Goal: Information Seeking & Learning: Understand process/instructions

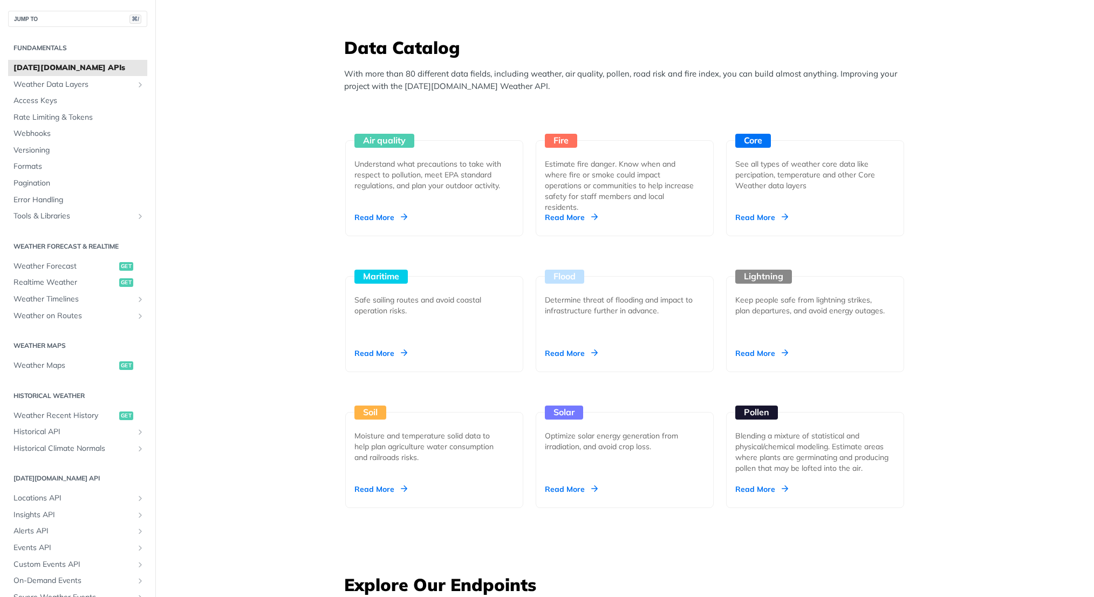
scroll to position [957, 0]
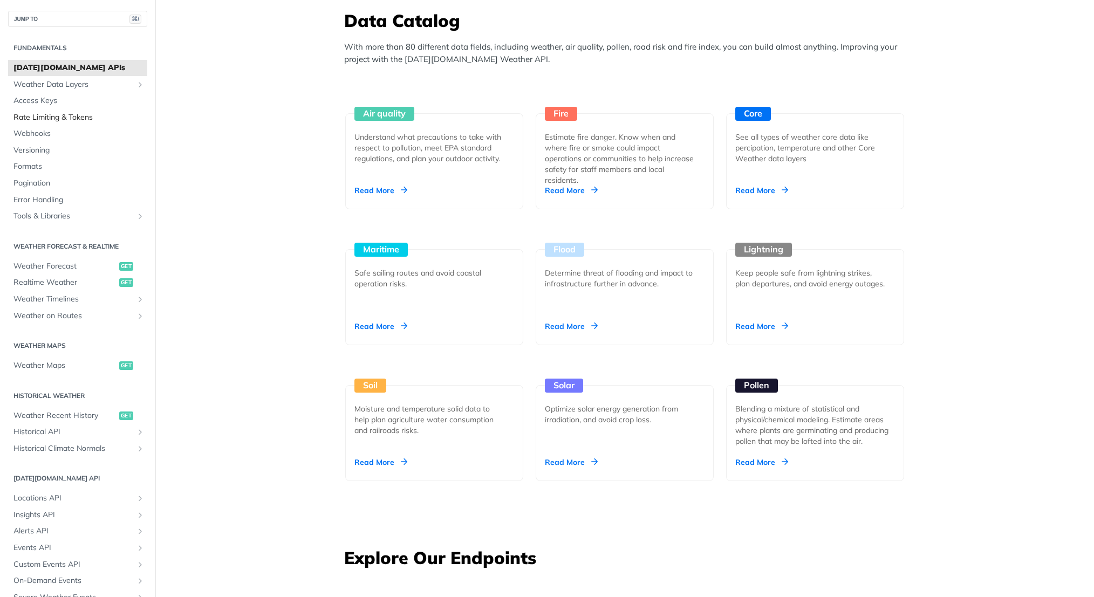
click at [104, 118] on span "Rate Limiting & Tokens" at bounding box center [78, 117] width 131 height 11
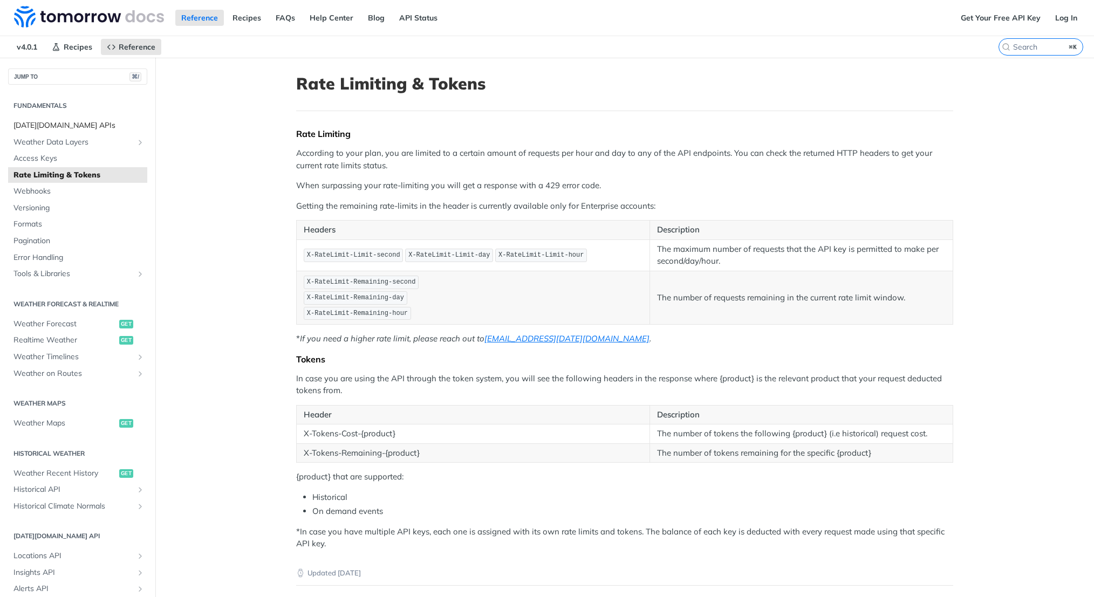
click at [65, 124] on span "[DATE][DOMAIN_NAME] APIs" at bounding box center [78, 125] width 131 height 11
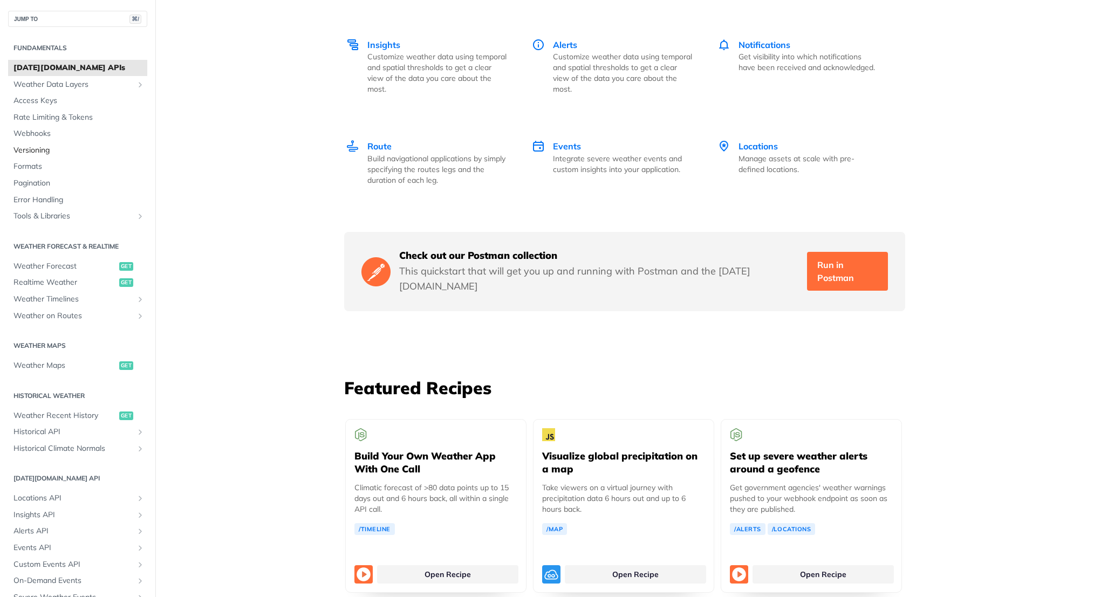
scroll to position [1565, 0]
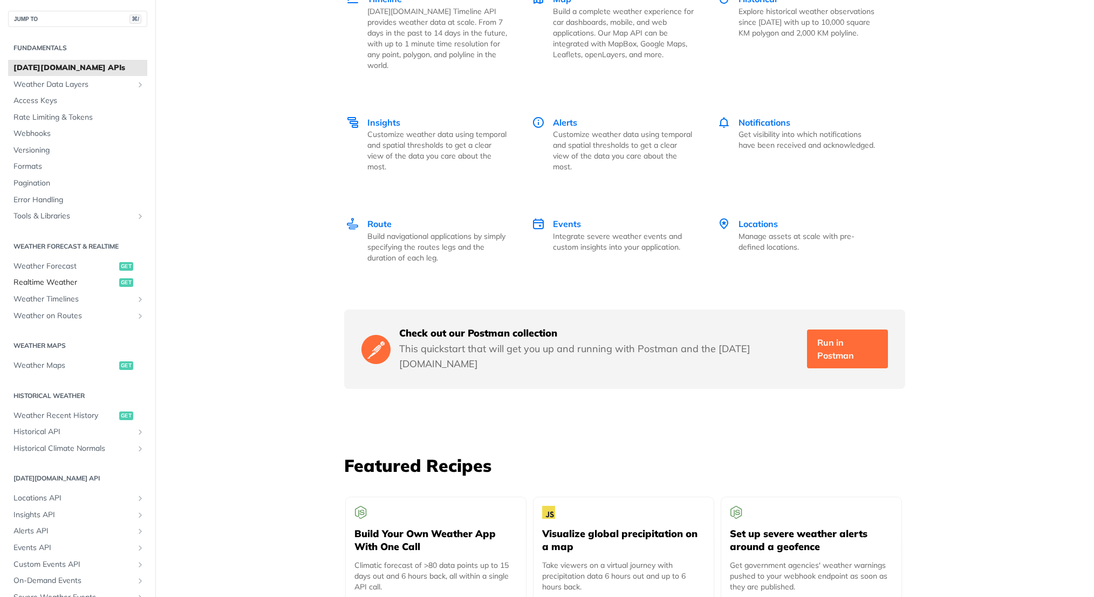
click at [88, 286] on span "Realtime Weather" at bounding box center [64, 282] width 103 height 11
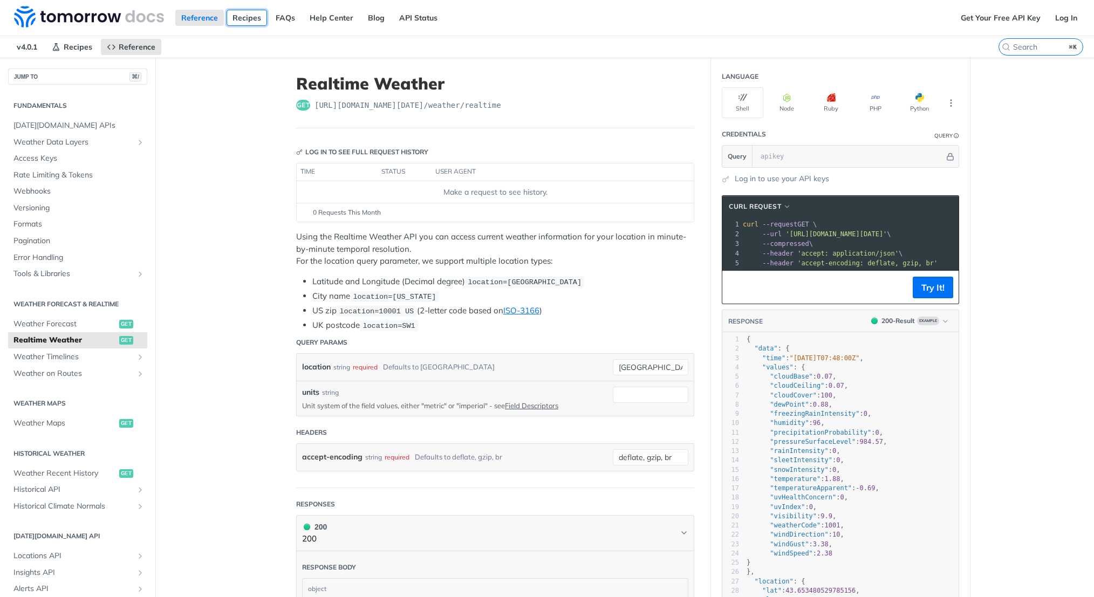
click at [249, 20] on link "Recipes" at bounding box center [247, 18] width 40 height 16
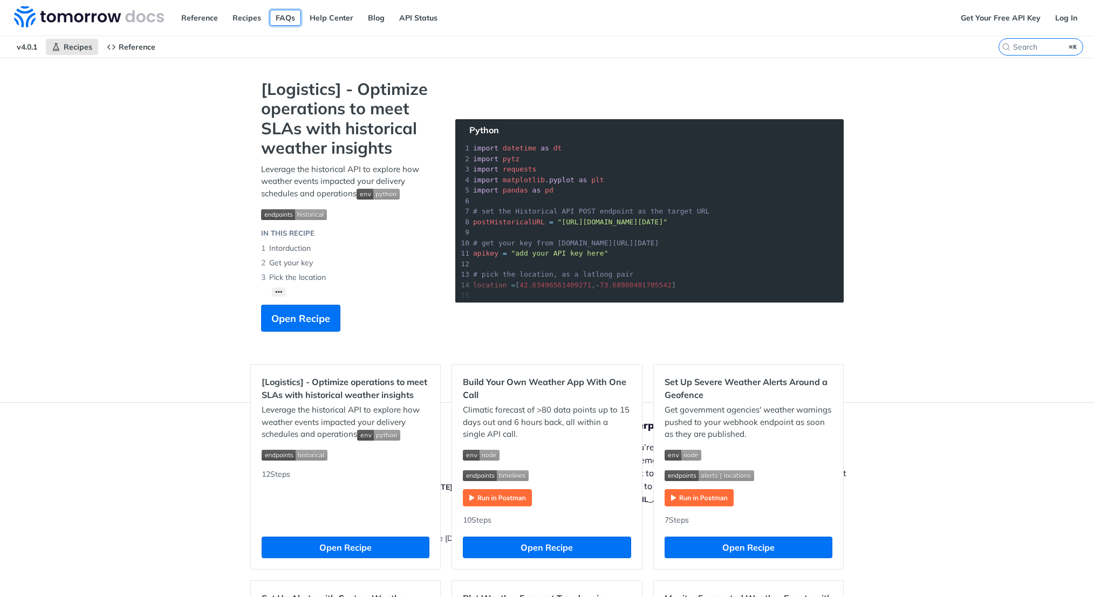
click at [279, 19] on link "FAQs" at bounding box center [285, 18] width 31 height 16
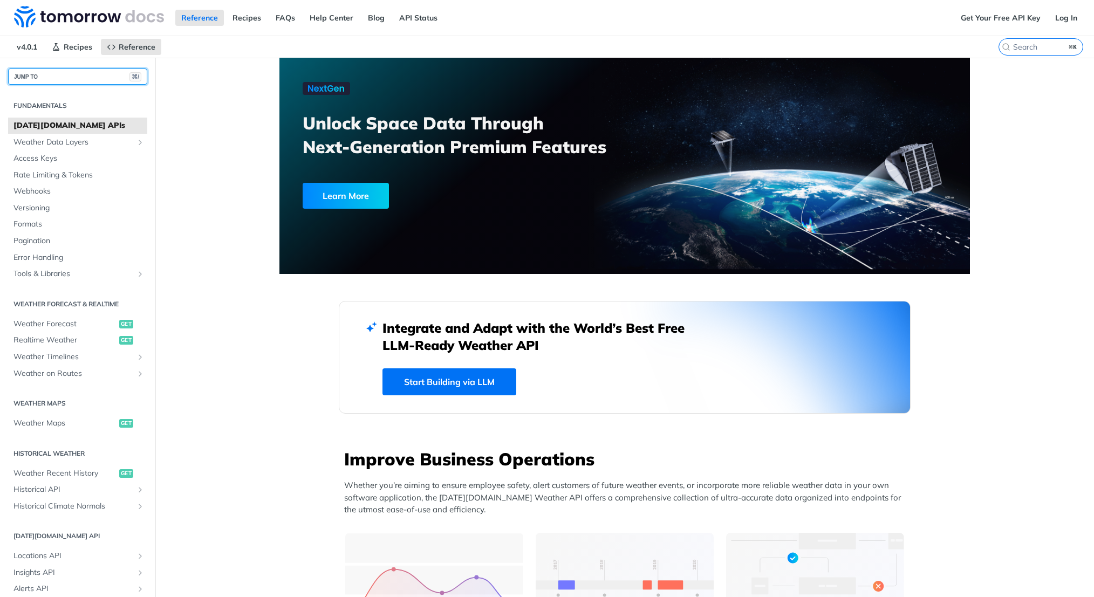
click at [63, 76] on button "JUMP TO ⌘/" at bounding box center [77, 77] width 139 height 16
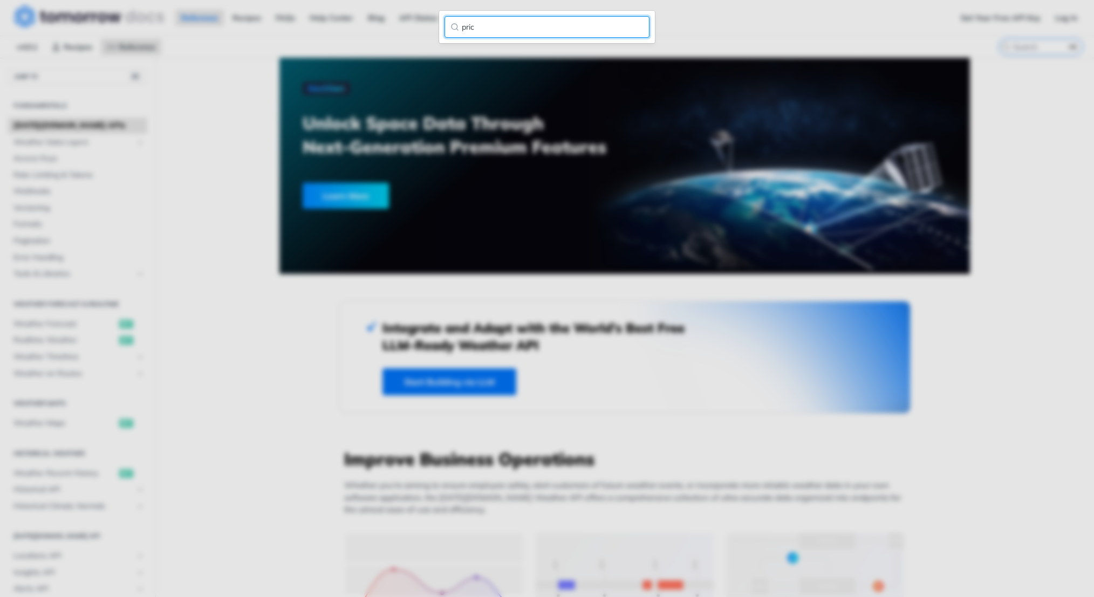
type input "price"
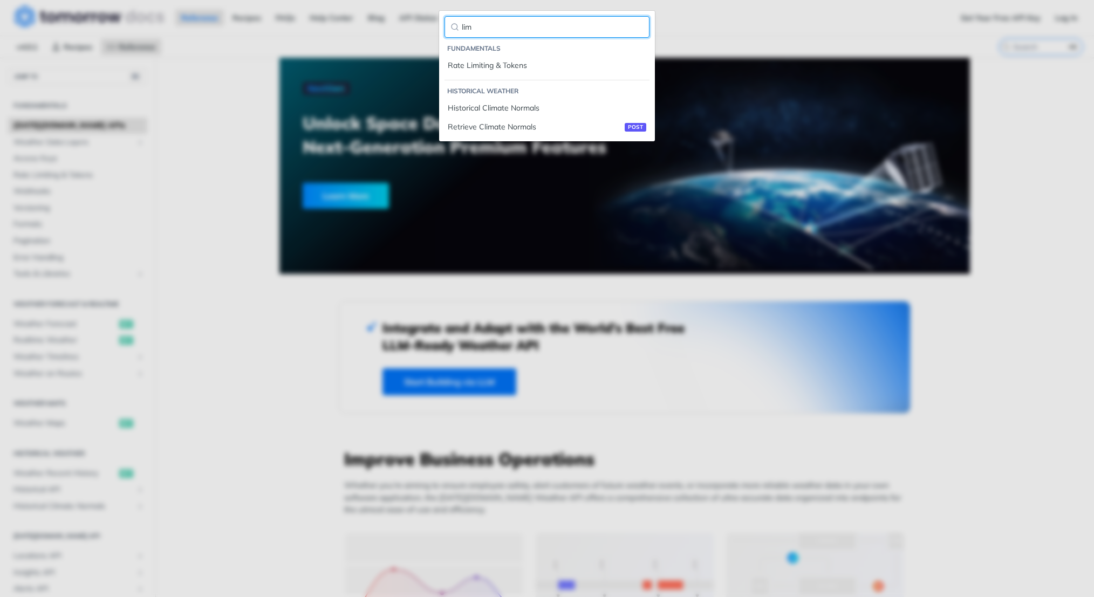
click at [490, 32] on input "lim" at bounding box center [546, 27] width 205 height 22
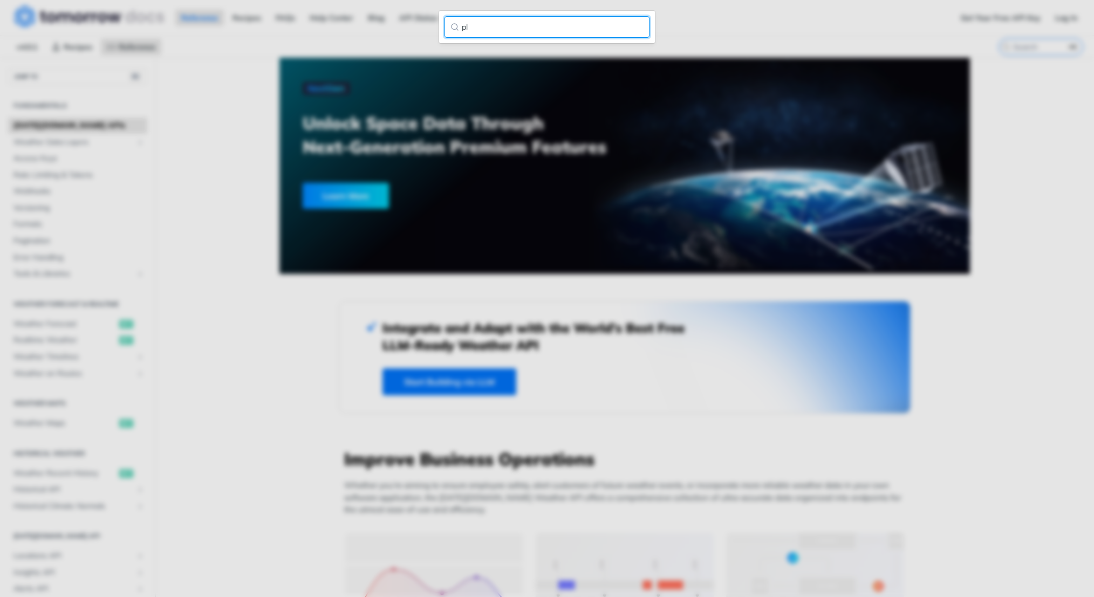
type input "p"
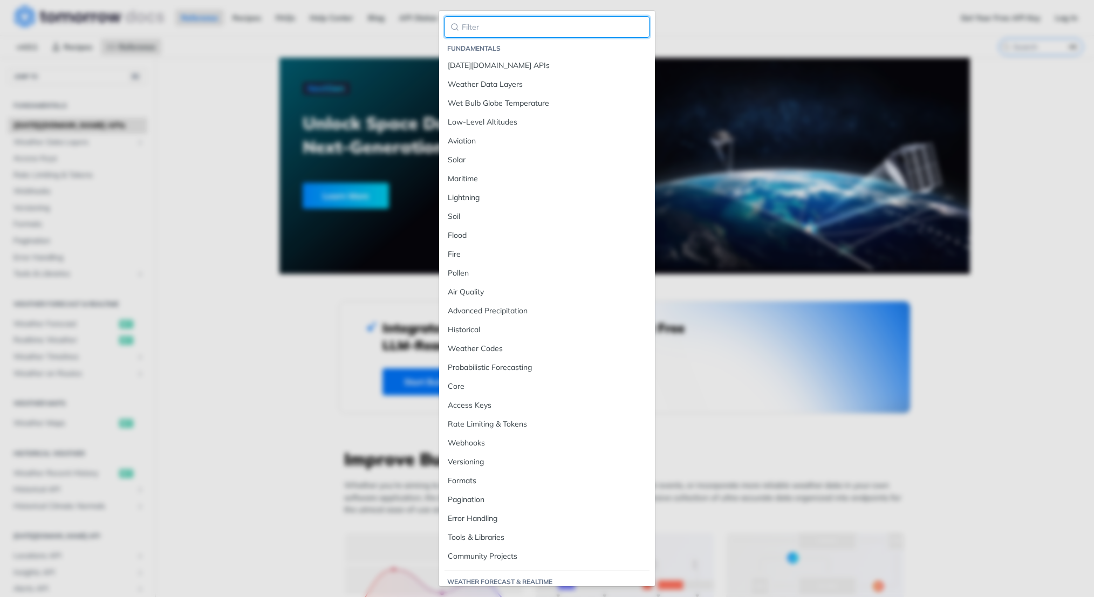
click at [481, 33] on input "search" at bounding box center [546, 27] width 205 height 22
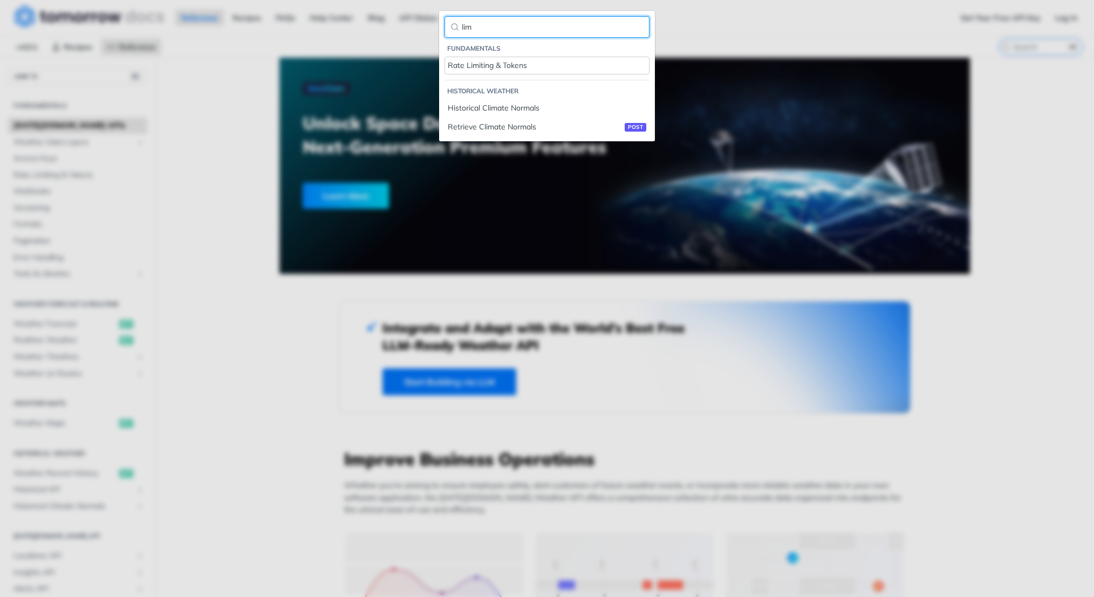
type input "lim"
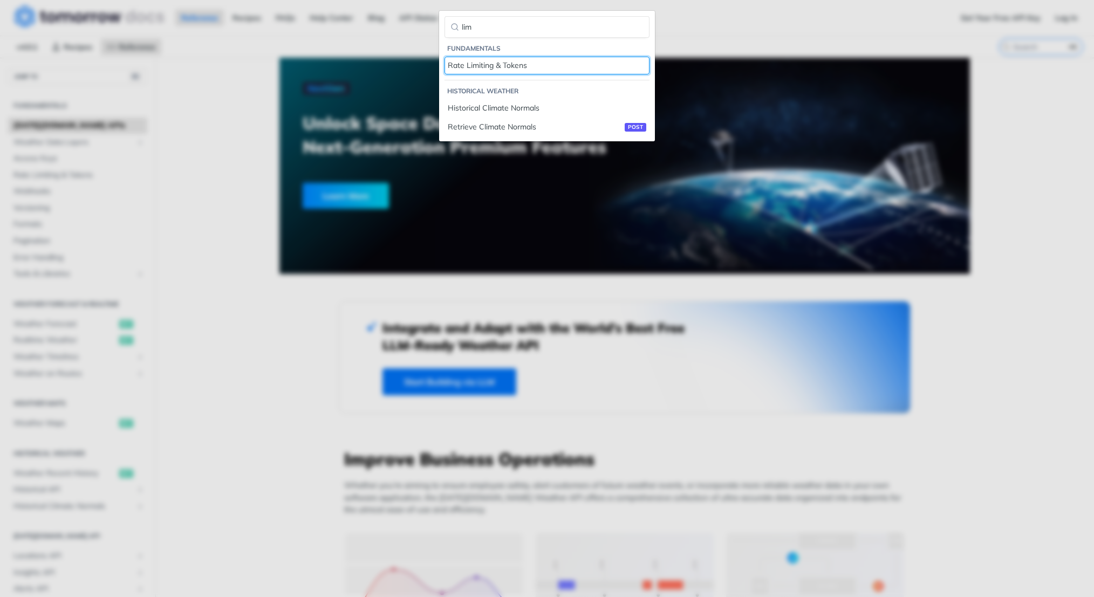
click at [469, 59] on link "Rate Limiting & Tokens" at bounding box center [546, 66] width 205 height 18
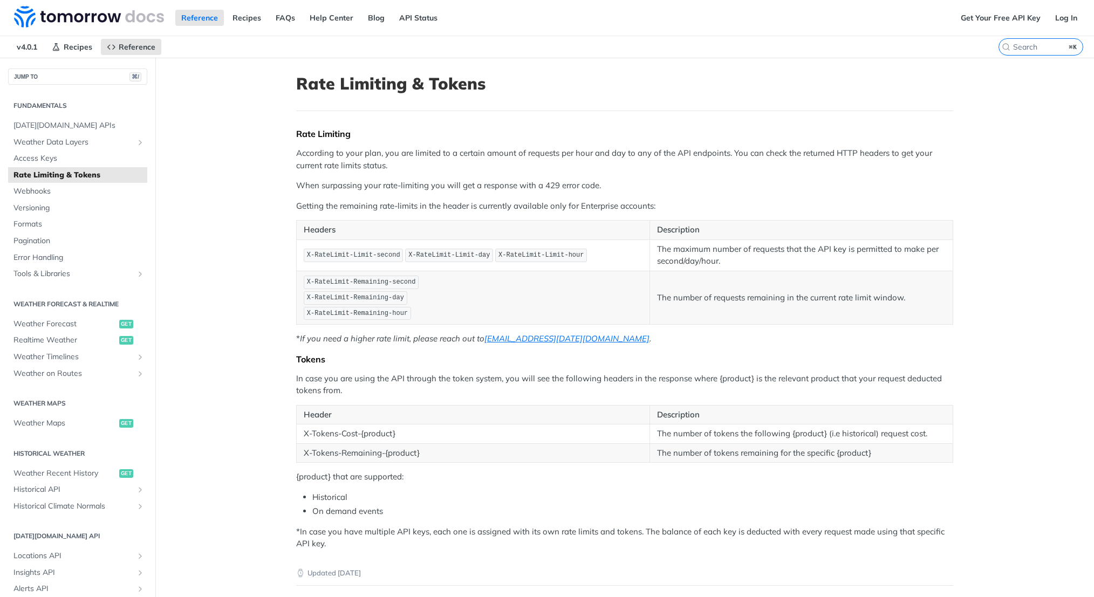
click at [365, 154] on p "According to your plan, you are limited to a certain amount of requests per hou…" at bounding box center [624, 159] width 657 height 24
copy p "plan"
click at [425, 16] on link "API Status" at bounding box center [418, 18] width 50 height 16
click at [379, 18] on link "Blog" at bounding box center [376, 18] width 29 height 16
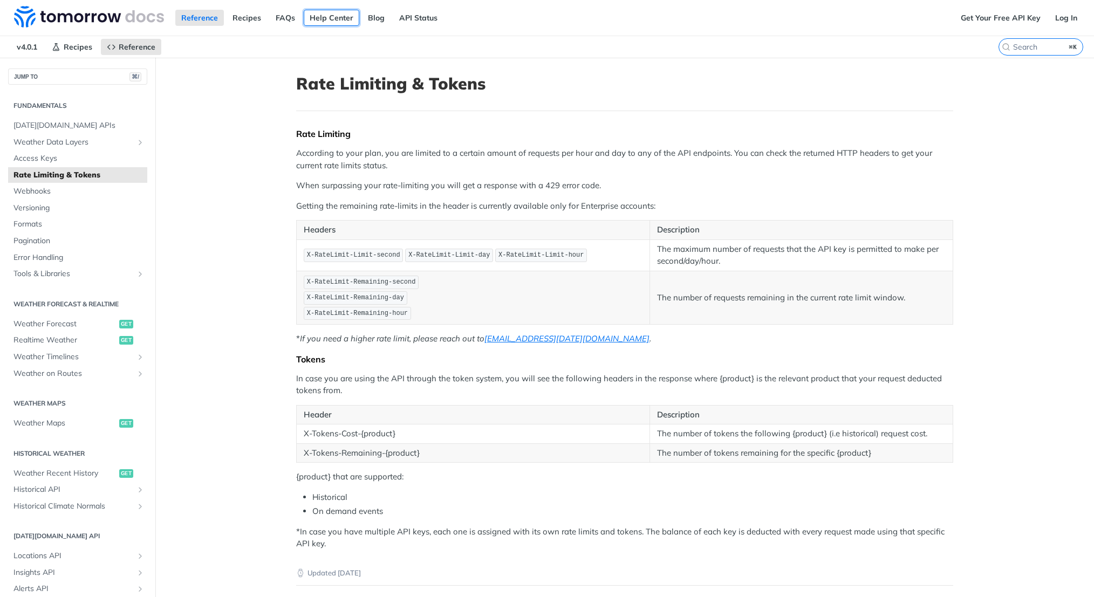
click at [327, 23] on link "Help Center" at bounding box center [332, 18] width 56 height 16
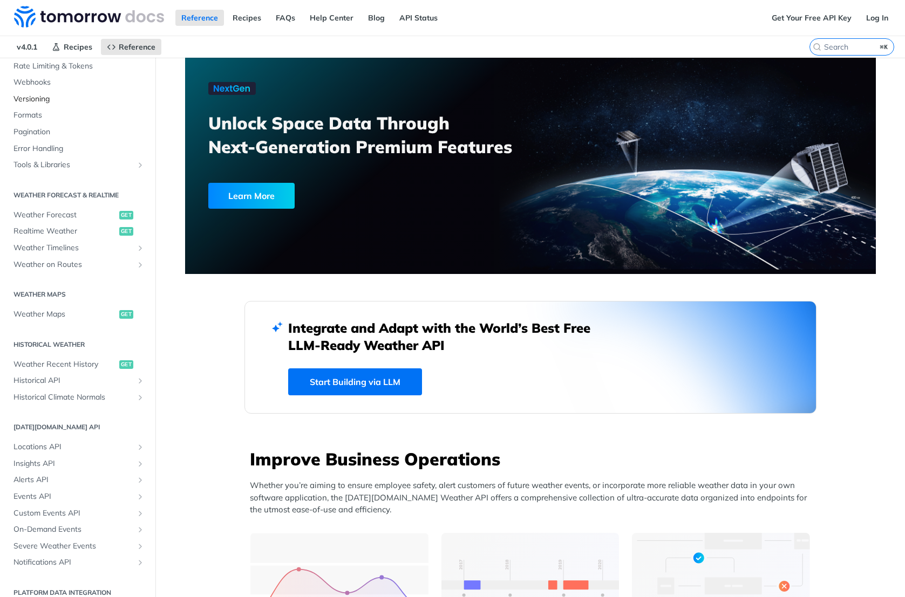
scroll to position [119, 0]
